Goal: Task Accomplishment & Management: Manage account settings

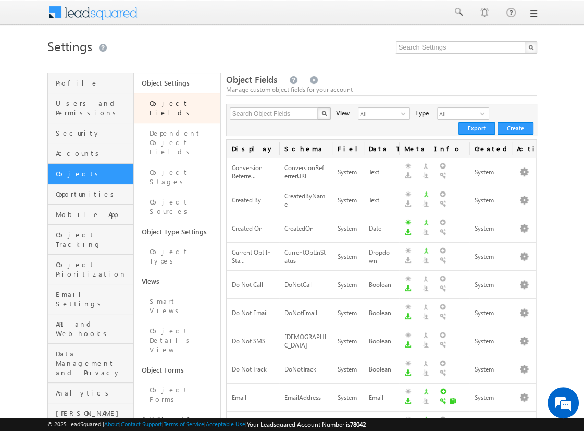
click at [365, 80] on div "Object Fields Manage custom object fields for your account" at bounding box center [381, 84] width 311 height 22
click at [513, 120] on div "Search Object Fields X 405 results found View All select 3 Type All select 1 Cr…" at bounding box center [382, 120] width 312 height 32
click at [516, 126] on button "Create" at bounding box center [516, 128] width 36 height 13
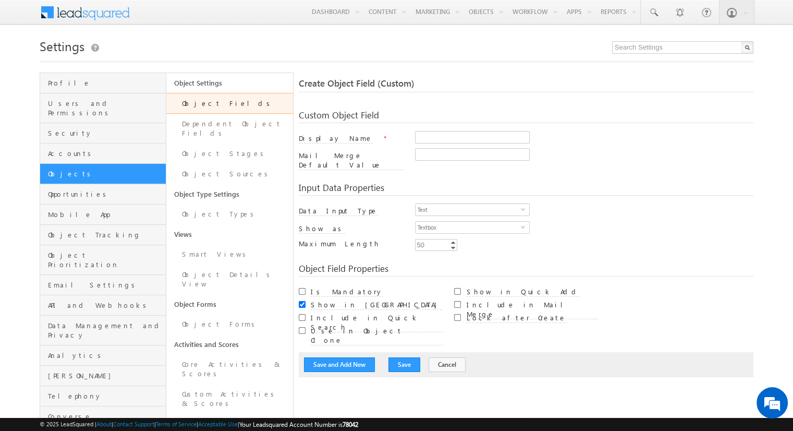
click at [584, 221] on div "Textbox select 0" at bounding box center [584, 230] width 338 height 18
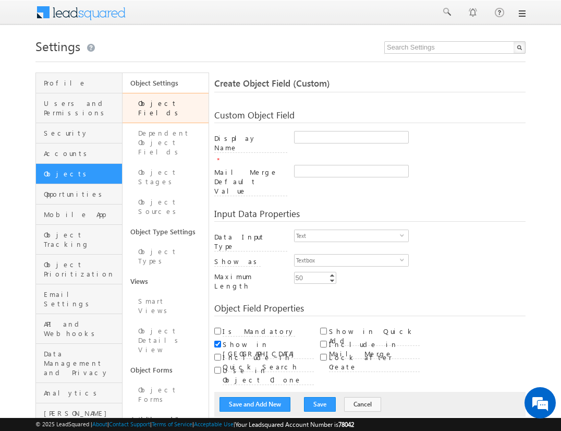
click at [523, 9] on link at bounding box center [521, 13] width 8 height 8
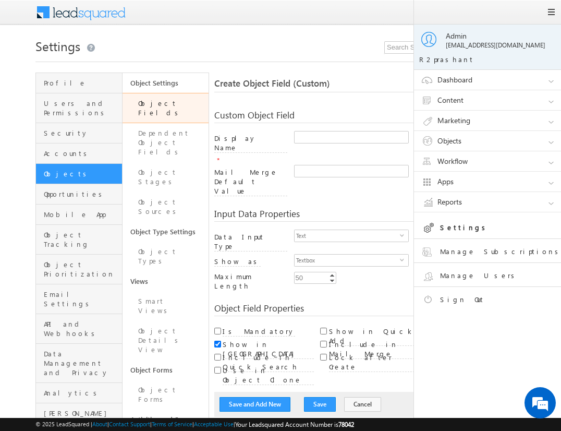
click at [448, 299] on link "Sign Out" at bounding box center [496, 301] width 149 height 18
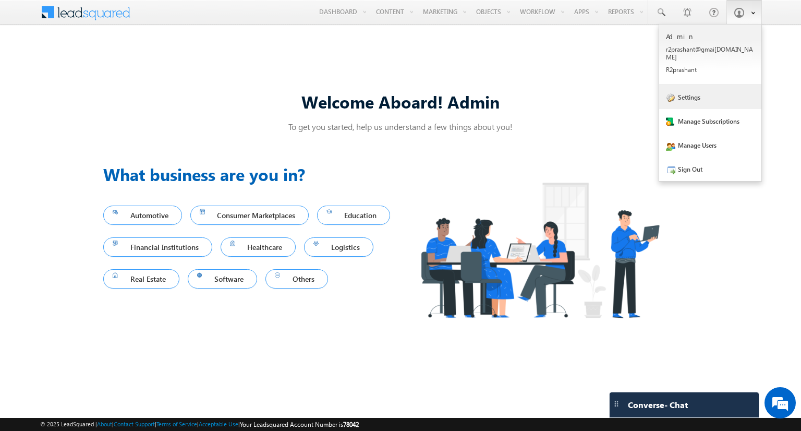
click at [711, 85] on link "Settings" at bounding box center [710, 97] width 102 height 24
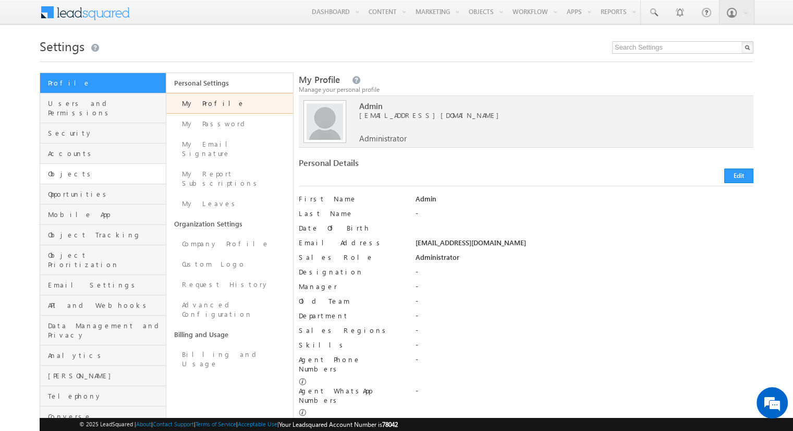
click at [68, 164] on link "Objects" at bounding box center [103, 174] width 126 height 20
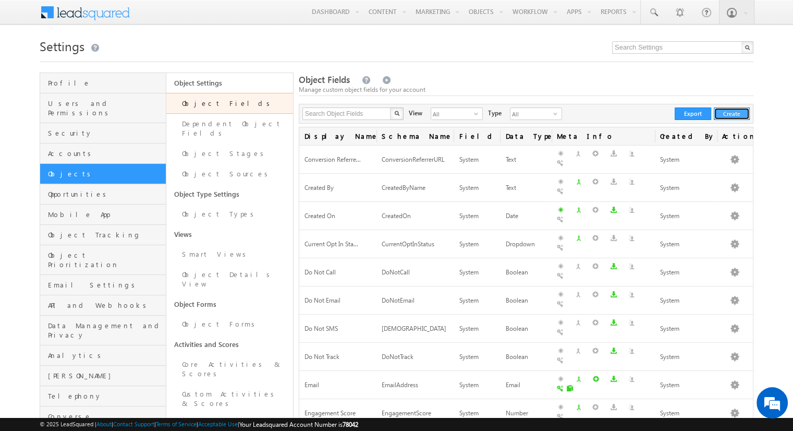
click at [727, 113] on button "Create" at bounding box center [732, 113] width 36 height 13
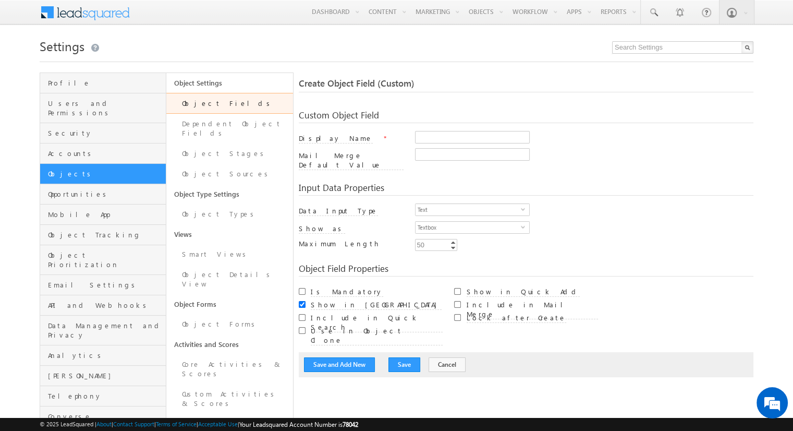
click at [705, 318] on div "Read Only Is Mandatory Show in [GEOGRAPHIC_DATA] Include in Quick Search" at bounding box center [526, 310] width 454 height 52
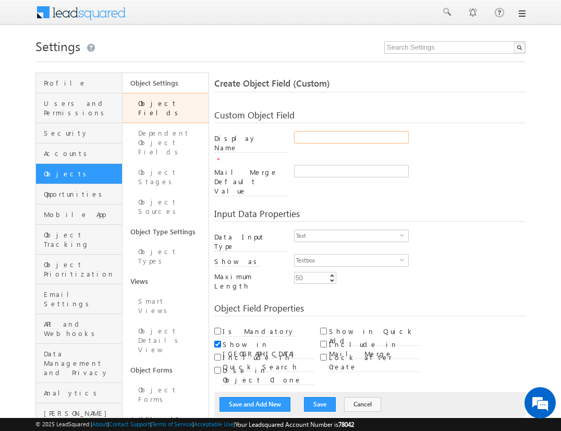
click at [327, 140] on input "Display Name" at bounding box center [351, 137] width 115 height 13
